Goal: Information Seeking & Learning: Learn about a topic

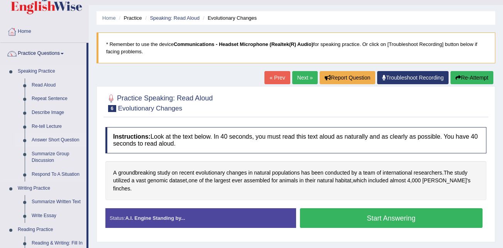
scroll to position [14, 0]
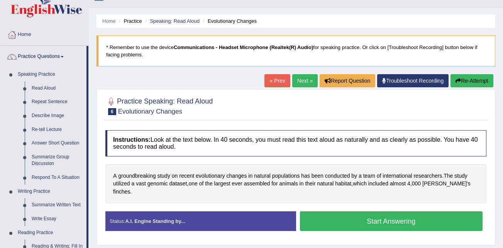
click at [127, 65] on blockquote "* Remember to use the device Communications - Headset Microphone (Realtek(R) Au…" at bounding box center [295, 51] width 399 height 31
click at [39, 86] on link "Read Aloud" at bounding box center [57, 88] width 58 height 14
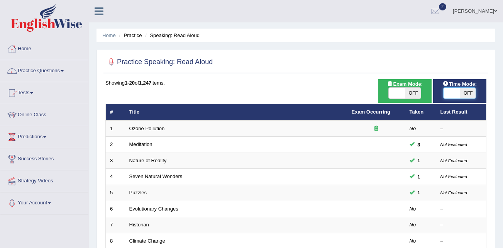
drag, startPoint x: 449, startPoint y: 92, endPoint x: 470, endPoint y: 91, distance: 20.9
click at [470, 91] on div "ON OFF" at bounding box center [452, 93] width 48 height 11
click at [449, 98] on span at bounding box center [451, 93] width 16 height 11
checkbox input "true"
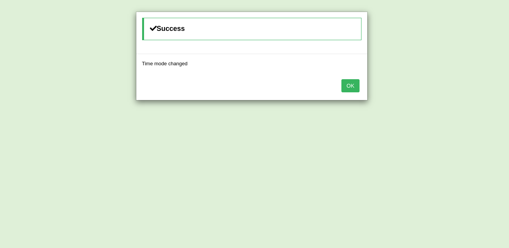
drag, startPoint x: 452, startPoint y: 92, endPoint x: 468, endPoint y: 95, distance: 15.7
click at [464, 92] on div "Success Time mode changed OK" at bounding box center [254, 124] width 509 height 248
click at [358, 87] on button "OK" at bounding box center [350, 85] width 18 height 13
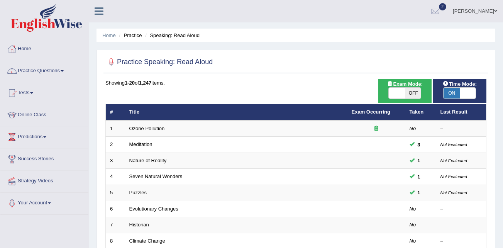
drag, startPoint x: 189, startPoint y: 108, endPoint x: 203, endPoint y: 112, distance: 13.9
click at [203, 112] on th "Title" at bounding box center [236, 112] width 222 height 16
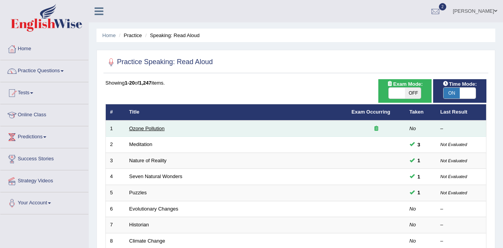
click at [150, 126] on link "Ozone Pollution" at bounding box center [147, 128] width 36 height 6
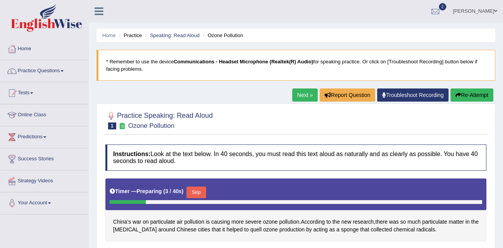
scroll to position [98, 0]
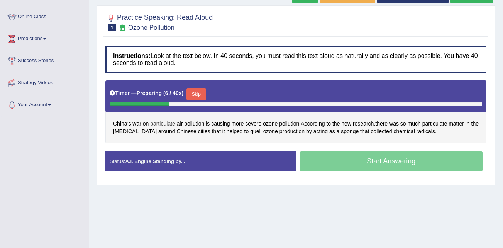
click at [150, 126] on span "particulate" at bounding box center [162, 124] width 25 height 8
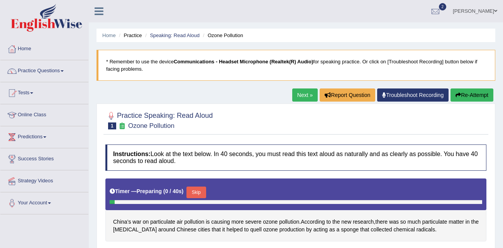
click at [464, 108] on div at bounding box center [295, 120] width 381 height 24
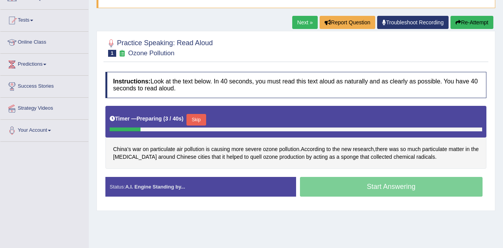
scroll to position [59, 0]
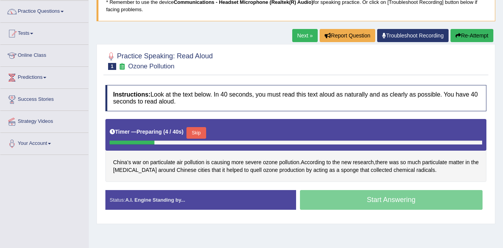
click at [465, 3] on blockquote "* Remember to use the device Communications - Headset Microphone (Realtek(R) Au…" at bounding box center [295, 5] width 399 height 31
click at [457, 36] on icon "button" at bounding box center [457, 35] width 5 height 5
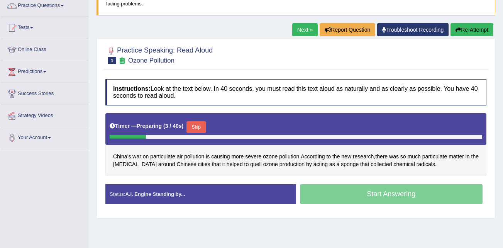
click at [464, 36] on button "Re-Attempt" at bounding box center [471, 29] width 43 height 13
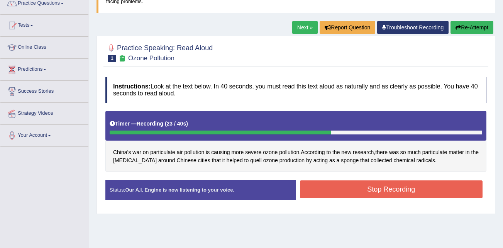
click at [374, 191] on button "Stop Recording" at bounding box center [391, 189] width 183 height 18
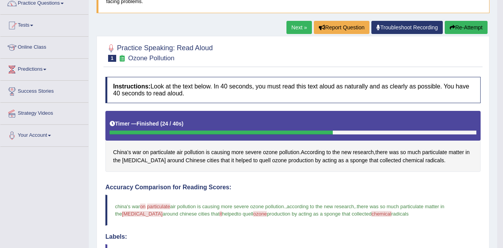
drag, startPoint x: 474, startPoint y: 28, endPoint x: 461, endPoint y: 27, distance: 12.4
click at [474, 28] on button "Re-Attempt" at bounding box center [466, 27] width 43 height 13
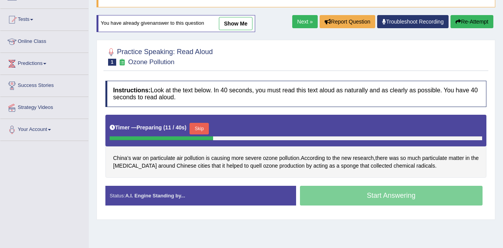
click at [198, 129] on button "Skip" at bounding box center [199, 129] width 19 height 12
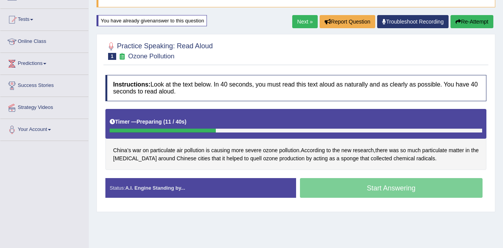
scroll to position [68, 0]
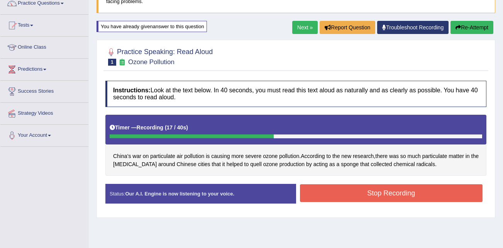
click at [386, 191] on button "Stop Recording" at bounding box center [391, 193] width 183 height 18
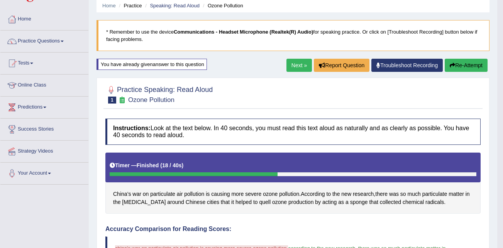
scroll to position [29, 0]
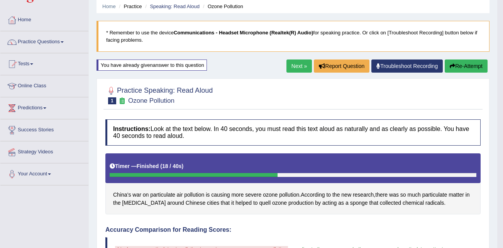
click at [459, 66] on button "Re-Attempt" at bounding box center [466, 65] width 43 height 13
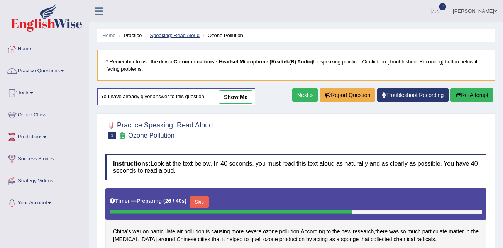
click at [168, 37] on link "Speaking: Read Aloud" at bounding box center [175, 35] width 50 height 6
